Goal: Information Seeking & Learning: Learn about a topic

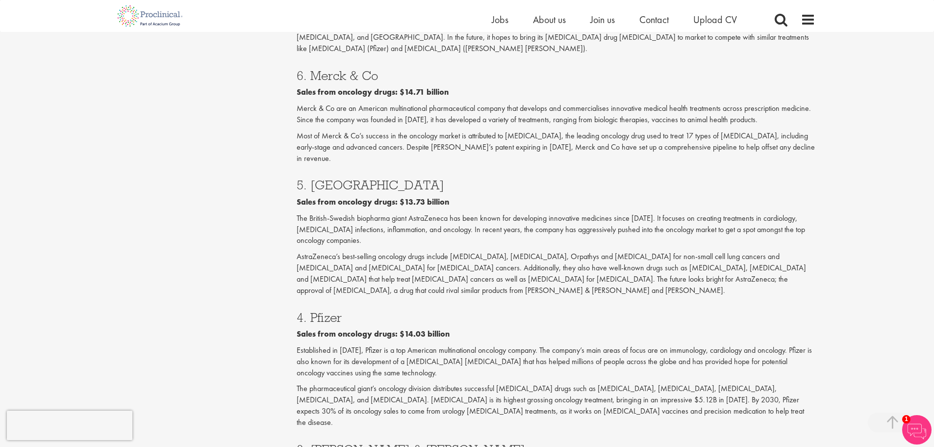
click at [546, 345] on p "Established in [DATE], Pfizer is a top American multinational oncology company.…" at bounding box center [556, 362] width 519 height 34
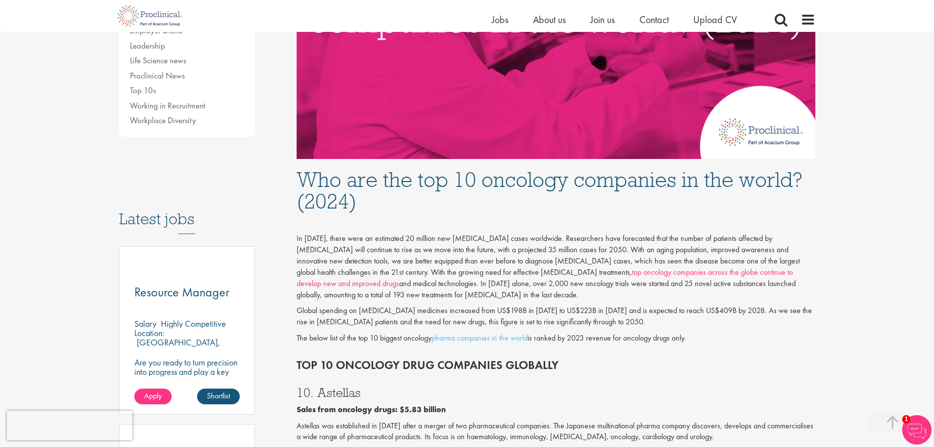
scroll to position [637, 0]
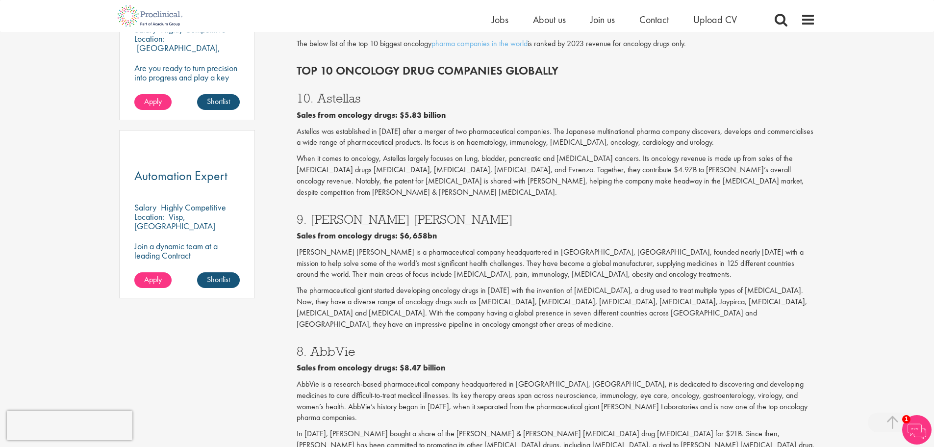
click at [540, 285] on p "The pharmaceutical giant started developing oncology drugs in [DATE] with the i…" at bounding box center [556, 307] width 519 height 45
drag, startPoint x: 742, startPoint y: 282, endPoint x: 517, endPoint y: 206, distance: 238.0
click at [517, 206] on div "9. [PERSON_NAME] [PERSON_NAME] Sales from oncology drugs: $6,658[PERSON_NAME] i…" at bounding box center [555, 269] width 533 height 132
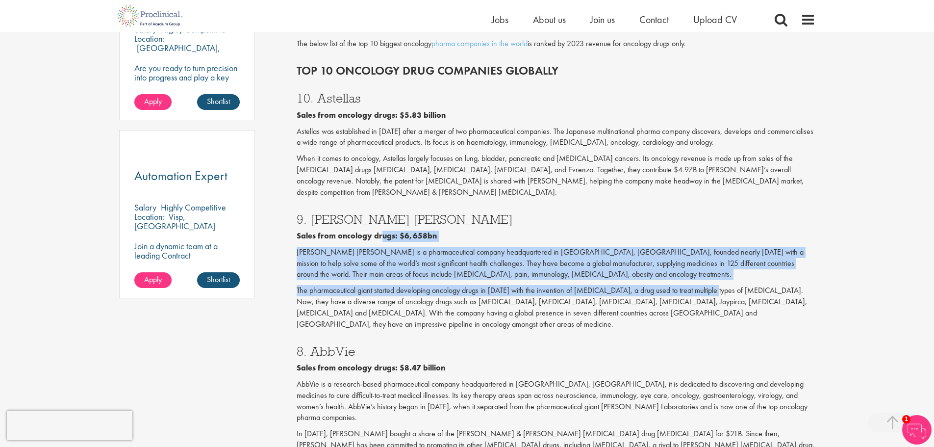
drag, startPoint x: 380, startPoint y: 207, endPoint x: 734, endPoint y: 264, distance: 358.1
click at [734, 264] on div "9. [PERSON_NAME] [PERSON_NAME] Sales from oncology drugs: $6,658[PERSON_NAME] i…" at bounding box center [555, 269] width 533 height 132
click at [734, 285] on p "The pharmaceutical giant started developing oncology drugs in [DATE] with the i…" at bounding box center [556, 307] width 519 height 45
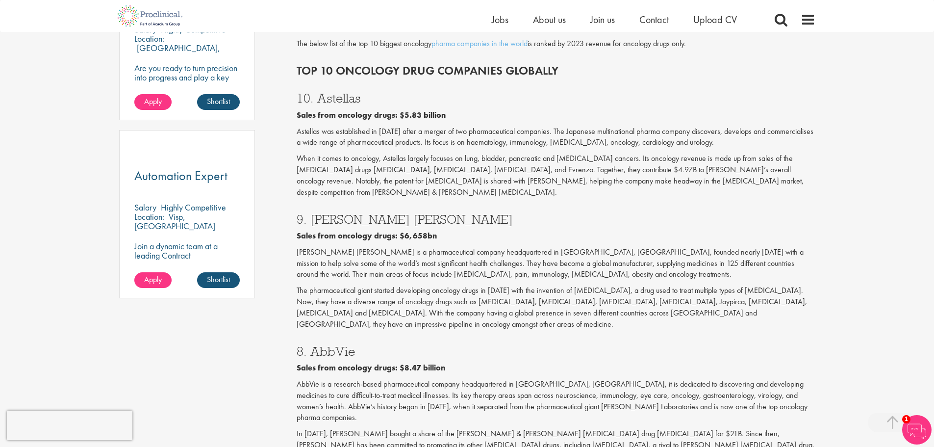
drag, startPoint x: 776, startPoint y: 289, endPoint x: 484, endPoint y: 202, distance: 304.5
click at [484, 203] on div "9. [PERSON_NAME] [PERSON_NAME] Sales from oncology drugs: $6,658[PERSON_NAME] i…" at bounding box center [555, 269] width 533 height 132
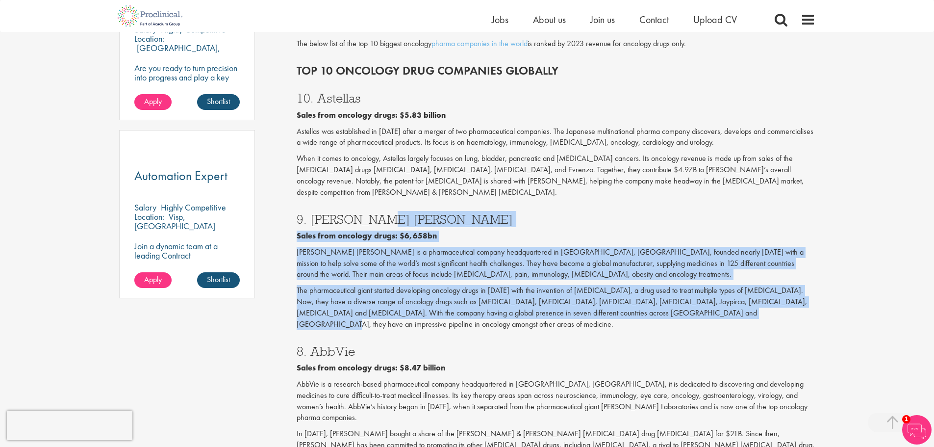
click at [484, 213] on h3 "9. [PERSON_NAME] [PERSON_NAME]" at bounding box center [556, 219] width 519 height 13
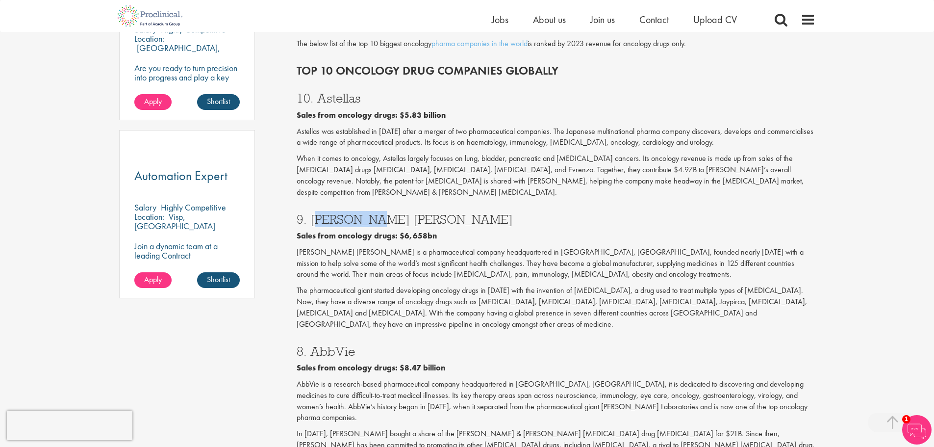
drag, startPoint x: 384, startPoint y: 202, endPoint x: 309, endPoint y: 194, distance: 75.5
click at [309, 213] on h3 "9. [PERSON_NAME] [PERSON_NAME]" at bounding box center [556, 219] width 519 height 13
click at [365, 213] on h3 "9. [PERSON_NAME] [PERSON_NAME]" at bounding box center [556, 219] width 519 height 13
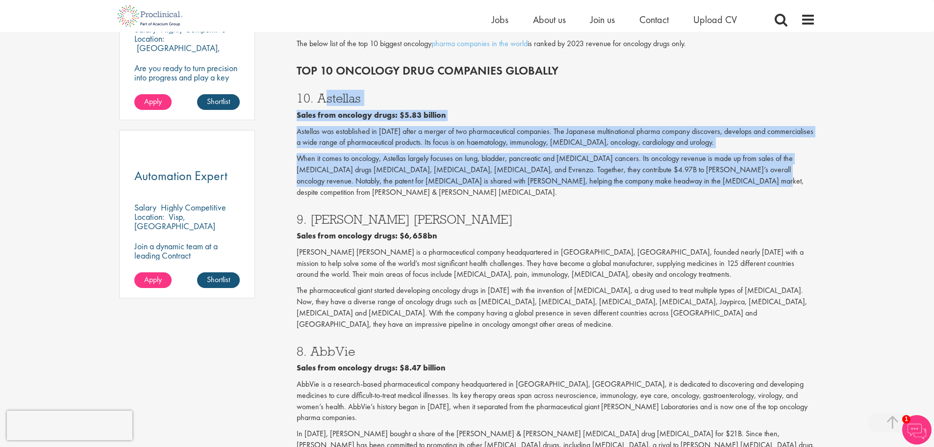
drag, startPoint x: 315, startPoint y: 77, endPoint x: 731, endPoint y: 166, distance: 425.0
click at [731, 166] on div "10. Astellas Sales from oncology drugs: $5.83 billion Astellas was established …" at bounding box center [555, 142] width 533 height 121
click at [731, 166] on p "When it comes to oncology, Astellas largely focuses on lung, bladder, pancreati…" at bounding box center [556, 175] width 519 height 45
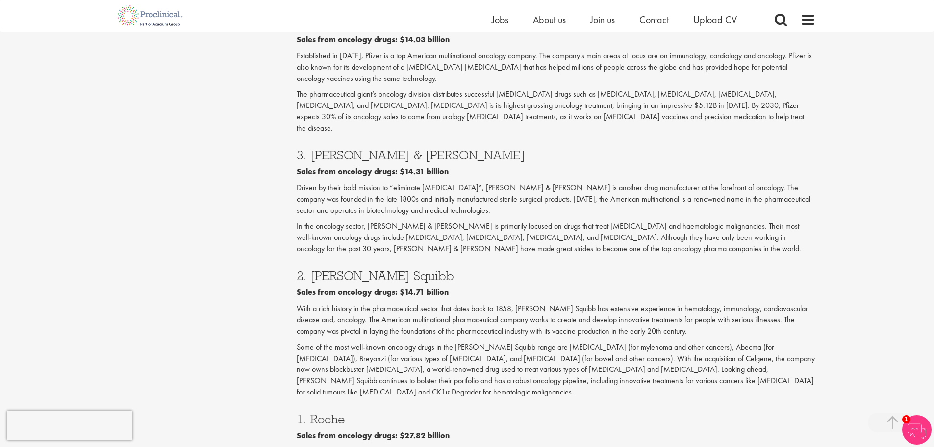
scroll to position [1716, 0]
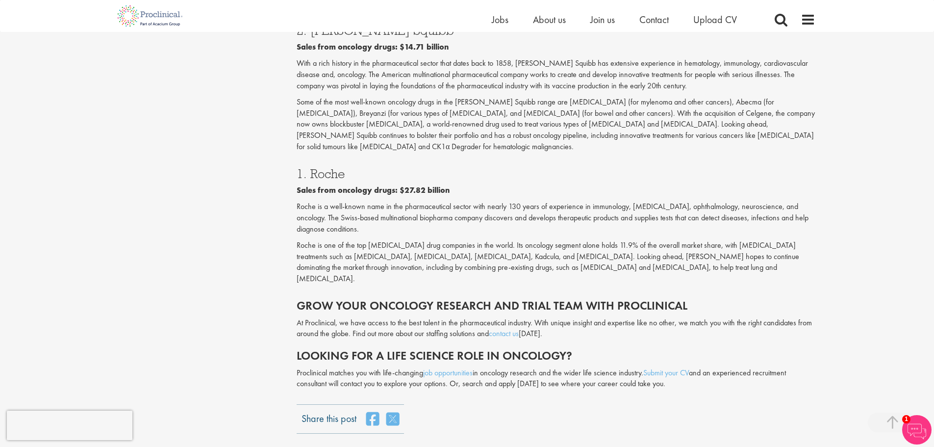
click at [674, 317] on p "At Proclinical, we have access to the best talent in the pharmaceutical industr…" at bounding box center [556, 328] width 519 height 23
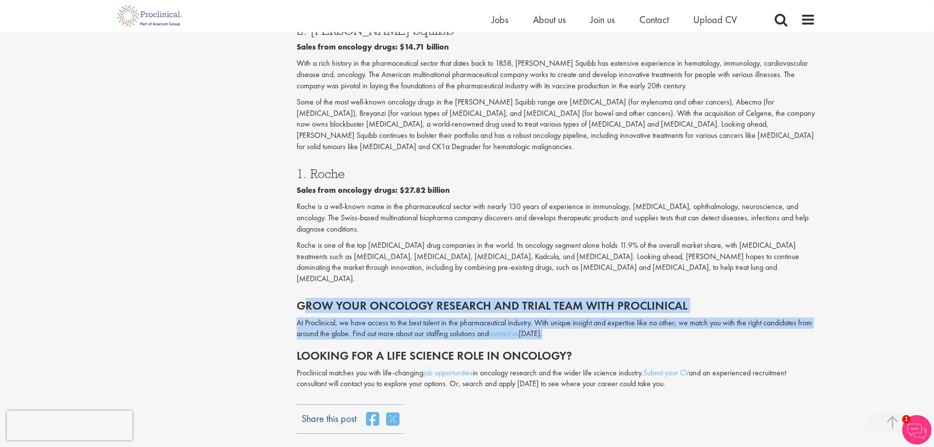
drag, startPoint x: 708, startPoint y: 218, endPoint x: 283, endPoint y: 197, distance: 425.6
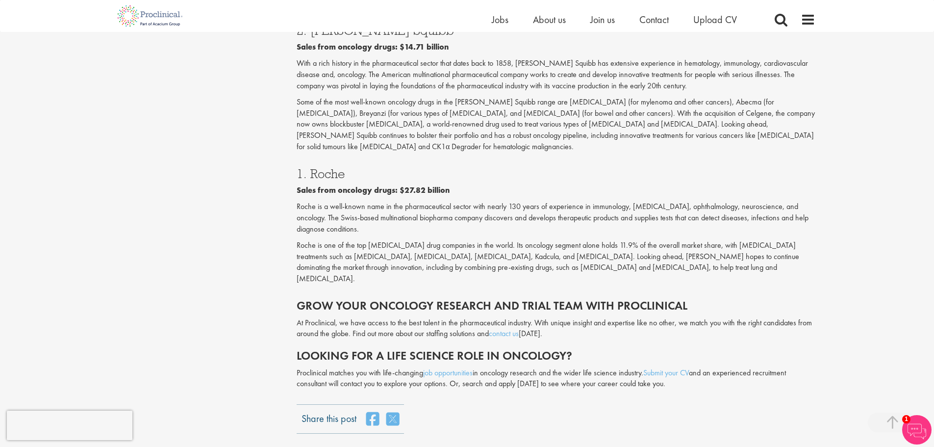
click at [479, 240] on p "Roche is one of the top [MEDICAL_DATA] drug companies in the world. Its oncolog…" at bounding box center [556, 262] width 519 height 45
